Goal: Information Seeking & Learning: Learn about a topic

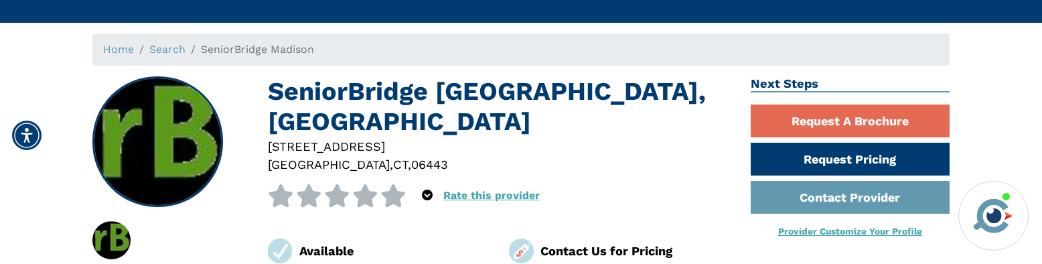
scroll to position [67, 0]
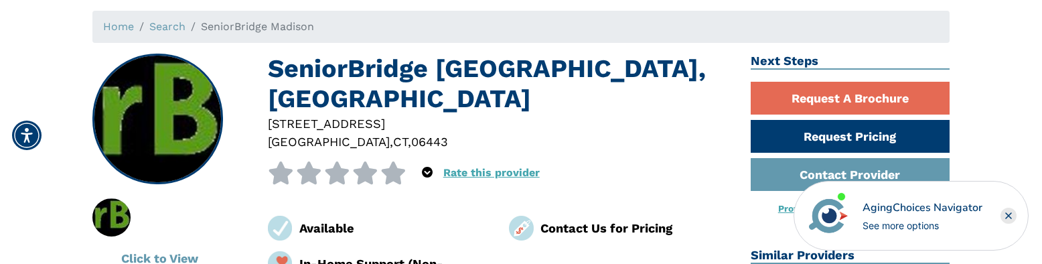
click at [1009, 214] on rect "Close" at bounding box center [1009, 216] width 16 height 16
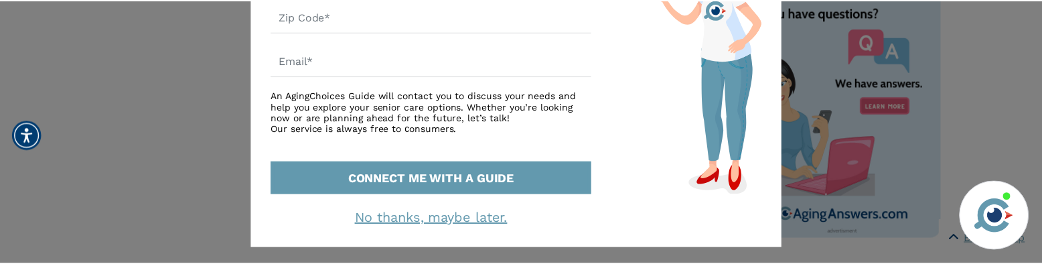
scroll to position [271, 0]
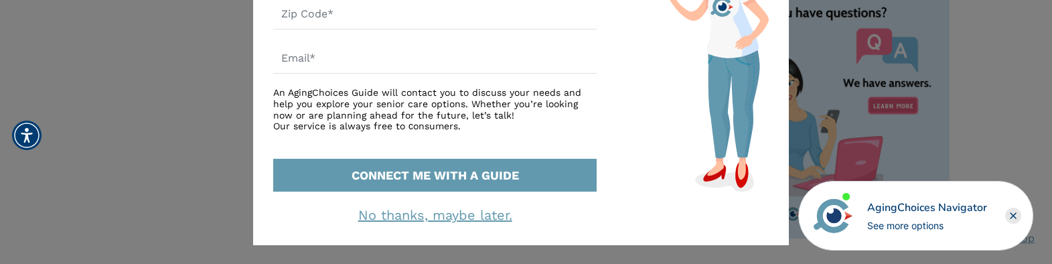
click at [396, 216] on link "No thanks, maybe later." at bounding box center [435, 215] width 154 height 16
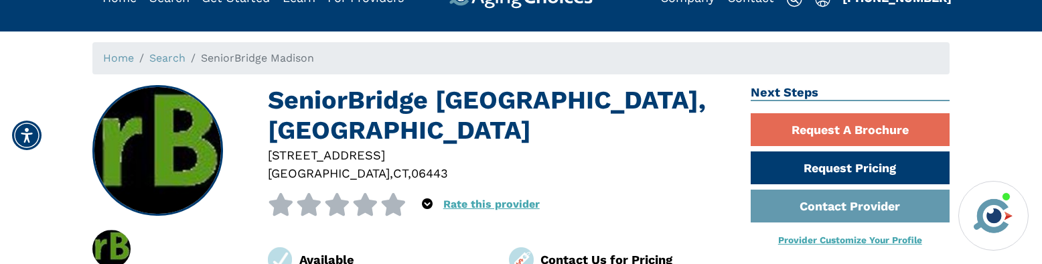
scroll to position [0, 0]
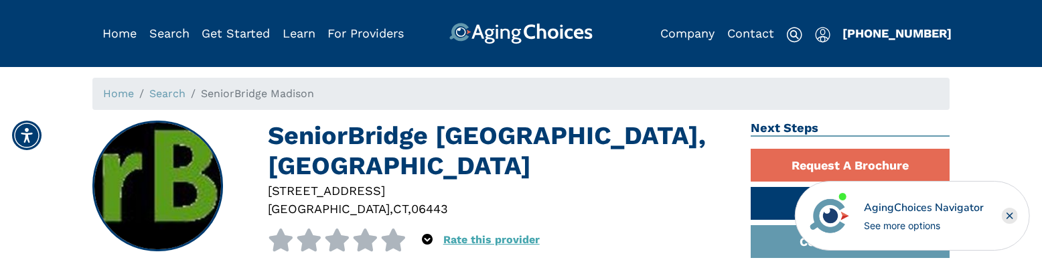
click at [790, 41] on img at bounding box center [795, 35] width 16 height 16
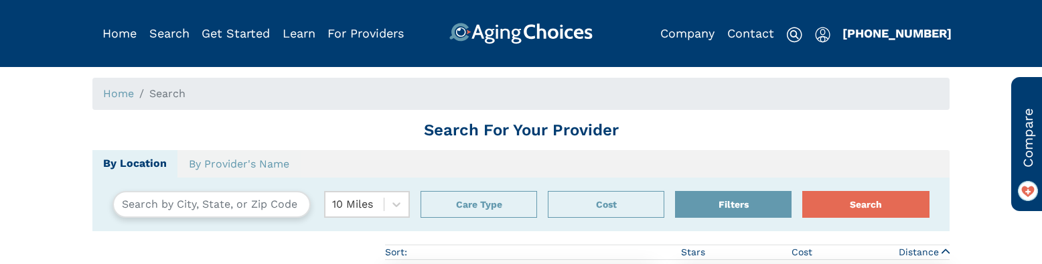
type input "[GEOGRAPHIC_DATA][US_STATE]"
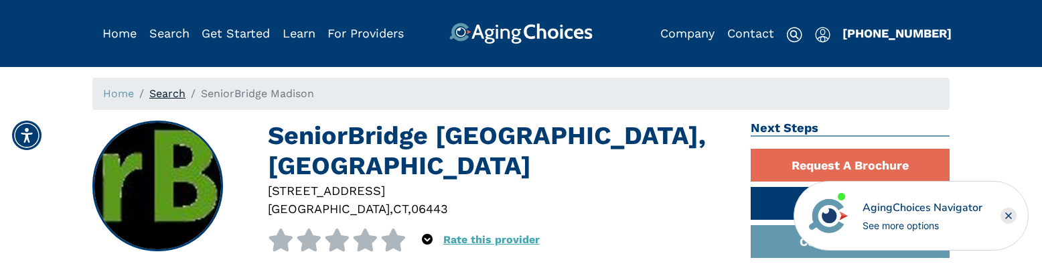
click at [165, 94] on link "Search" at bounding box center [167, 93] width 36 height 13
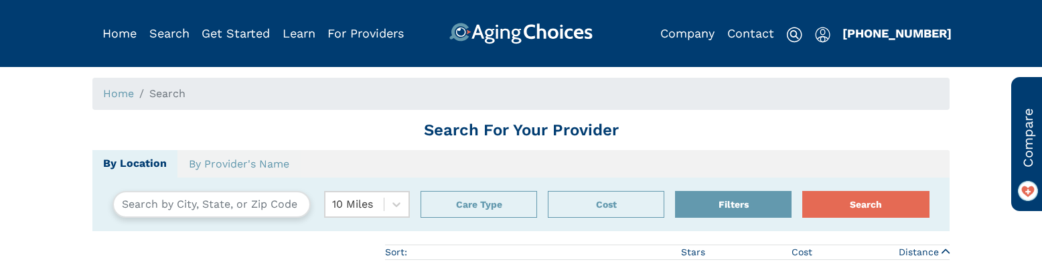
type input "Palm Bay, Florida, USA 32909"
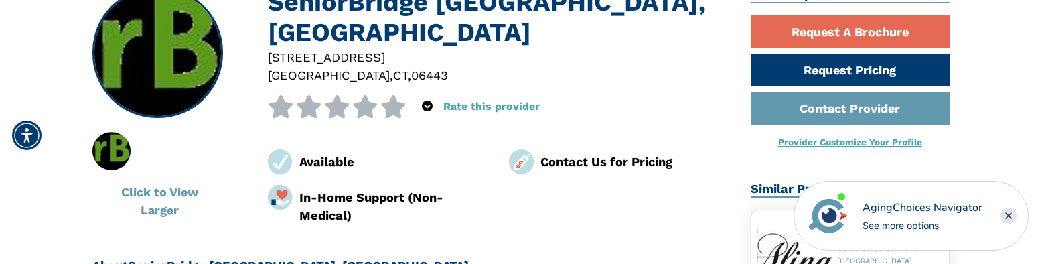
scroll to position [134, 0]
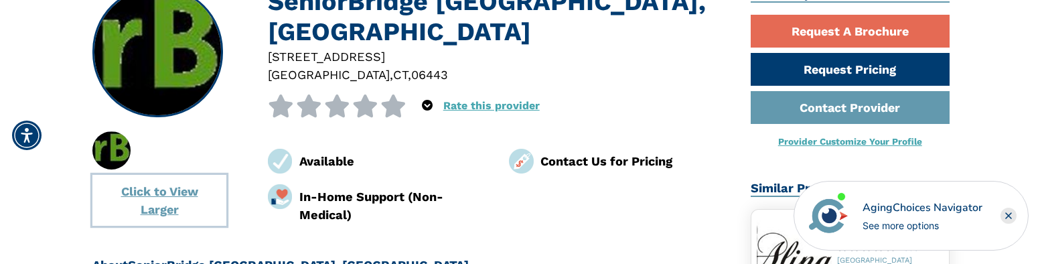
click at [165, 197] on button "Click to View Larger" at bounding box center [159, 200] width 134 height 51
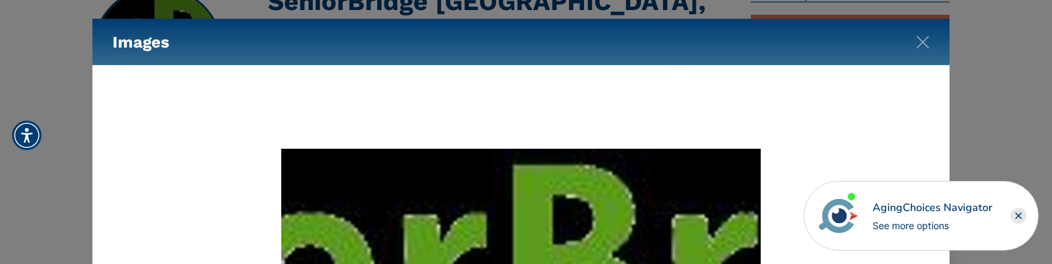
click at [1018, 212] on rect "Close" at bounding box center [1019, 216] width 16 height 16
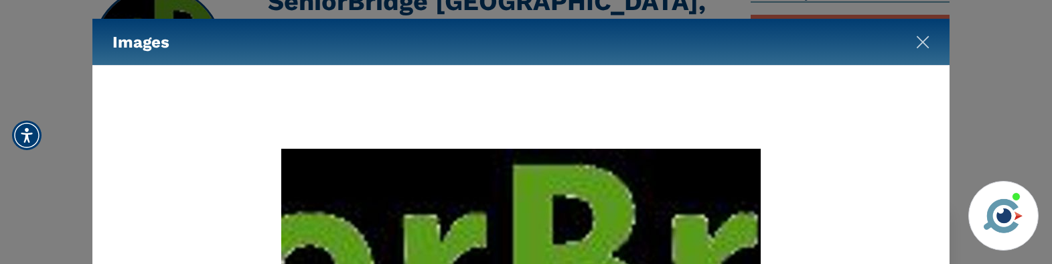
click at [923, 37] on img "Close" at bounding box center [922, 42] width 13 height 13
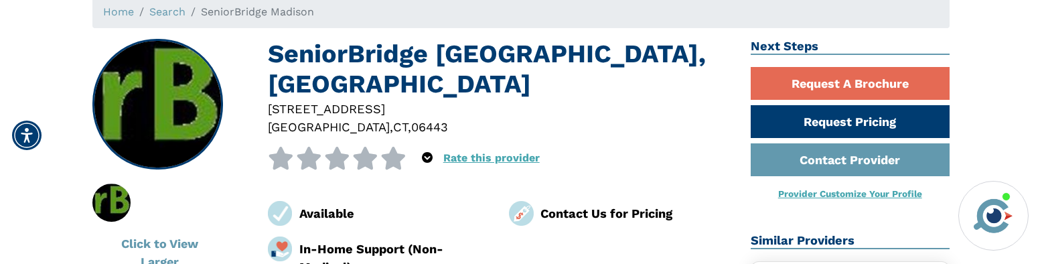
scroll to position [0, 0]
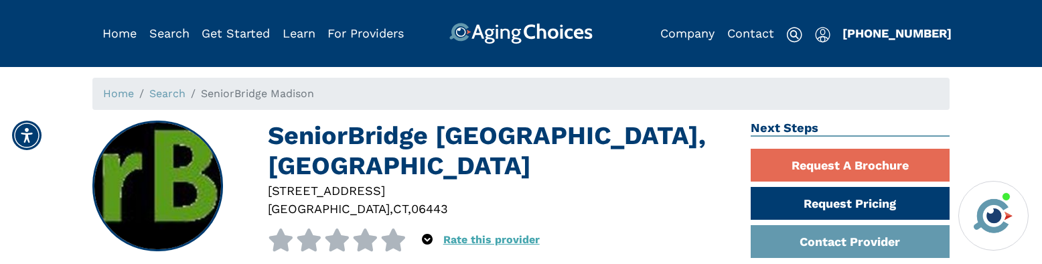
click at [819, 33] on img "Popover trigger" at bounding box center [822, 35] width 15 height 16
click at [791, 36] on img at bounding box center [795, 35] width 16 height 16
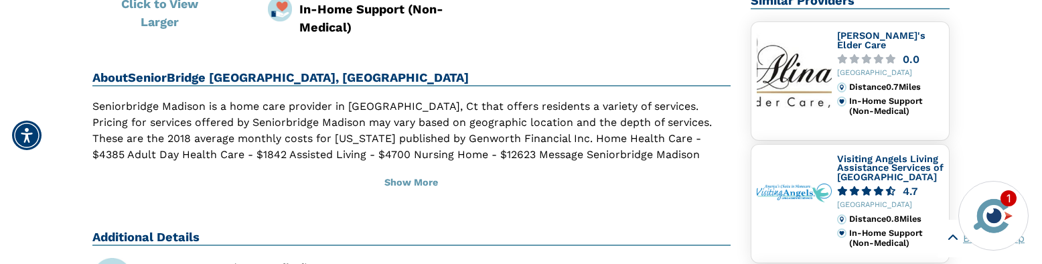
scroll to position [335, 0]
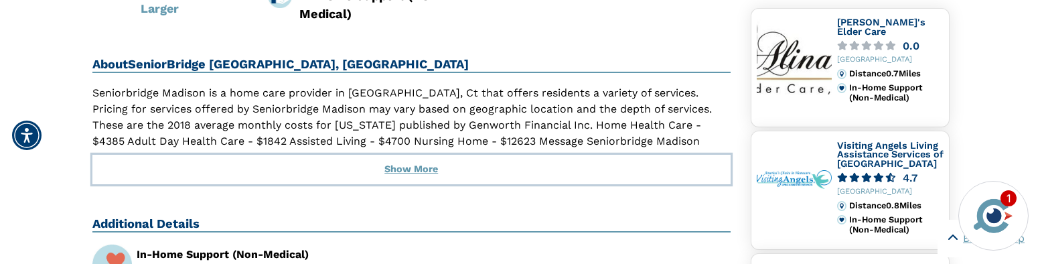
click at [409, 168] on button "Show More" at bounding box center [411, 169] width 638 height 29
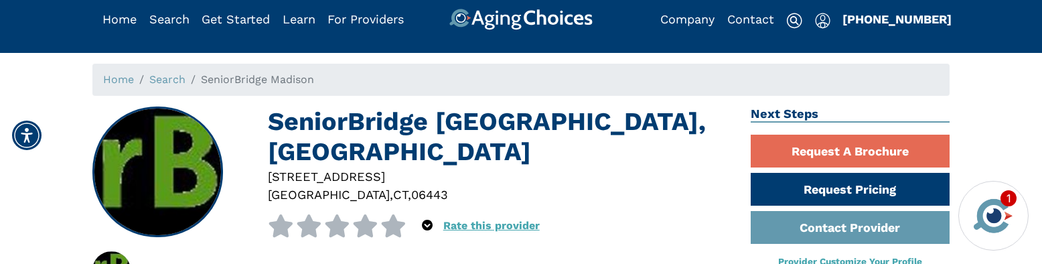
scroll to position [0, 0]
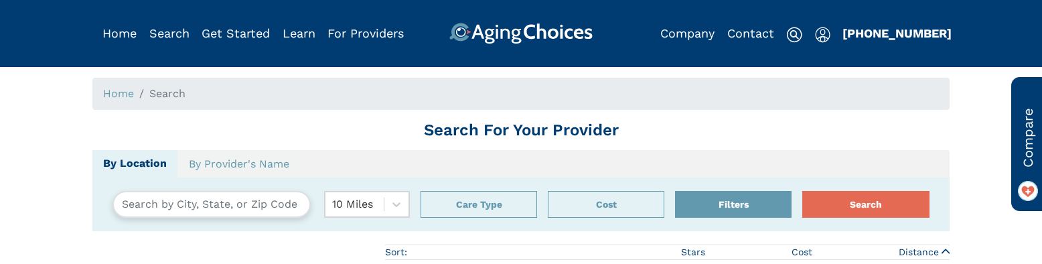
type input "[GEOGRAPHIC_DATA][US_STATE]"
